Goal: Go to known website: Access a specific website the user already knows

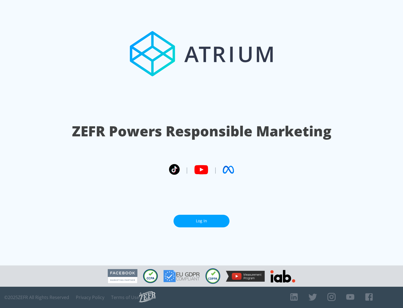
click at [202, 221] on link "Log In" at bounding box center [202, 221] width 56 height 13
